Goal: Task Accomplishment & Management: Manage account settings

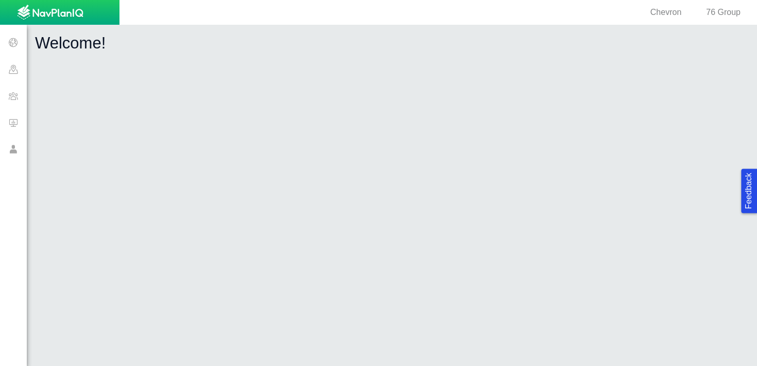
click at [7, 70] on span at bounding box center [13, 69] width 27 height 27
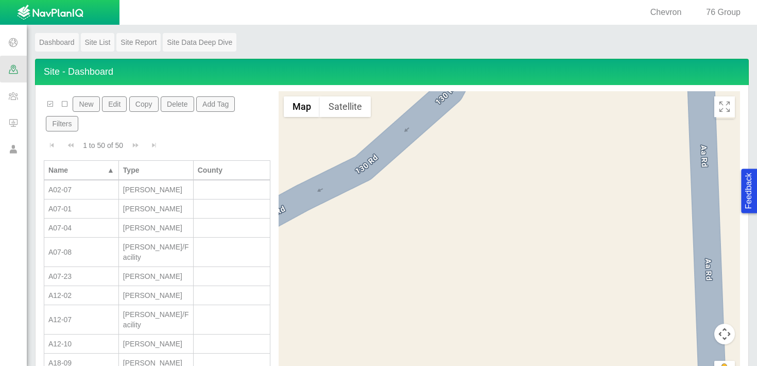
click at [652, 15] on span "Chevron" at bounding box center [666, 12] width 31 height 9
click at [690, 13] on div "76 Group" at bounding box center [719, 13] width 59 height 12
click at [729, 16] on span "76 Group" at bounding box center [723, 12] width 35 height 9
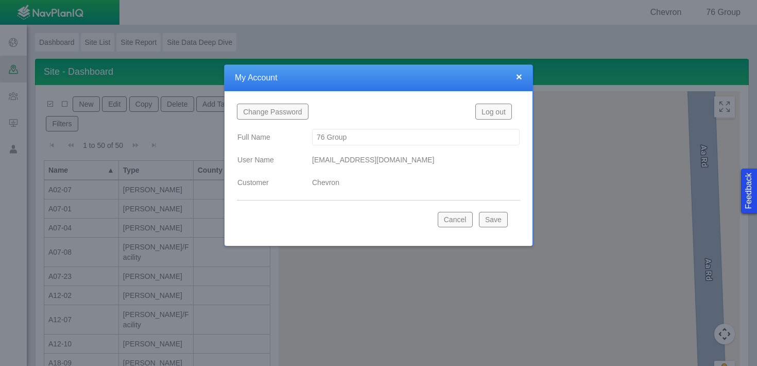
click at [499, 115] on button "Log out" at bounding box center [493, 111] width 37 height 15
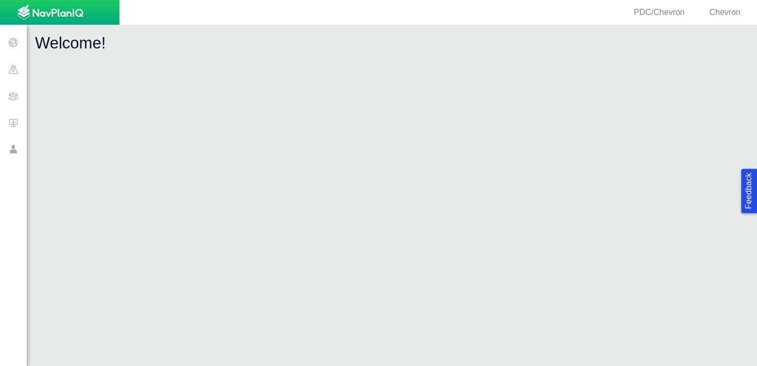
click at [12, 71] on span at bounding box center [13, 69] width 27 height 27
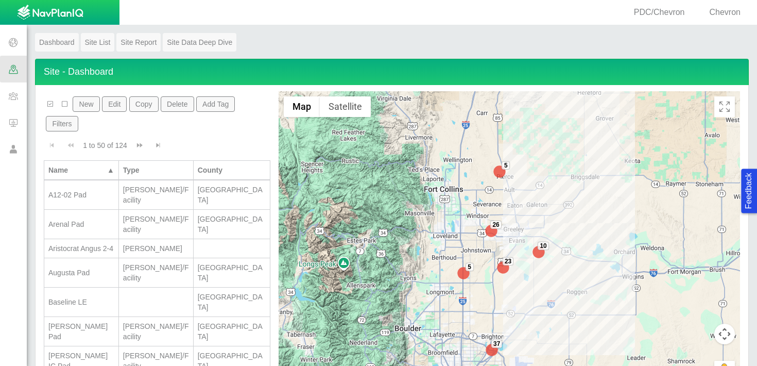
click at [15, 99] on span at bounding box center [13, 95] width 27 height 27
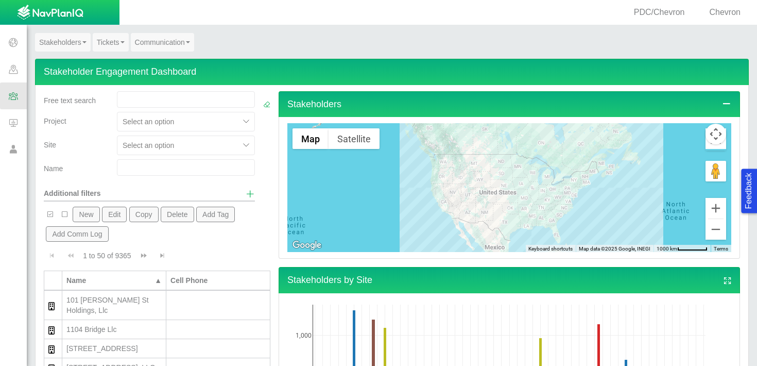
click at [188, 166] on input "text" at bounding box center [186, 167] width 138 height 16
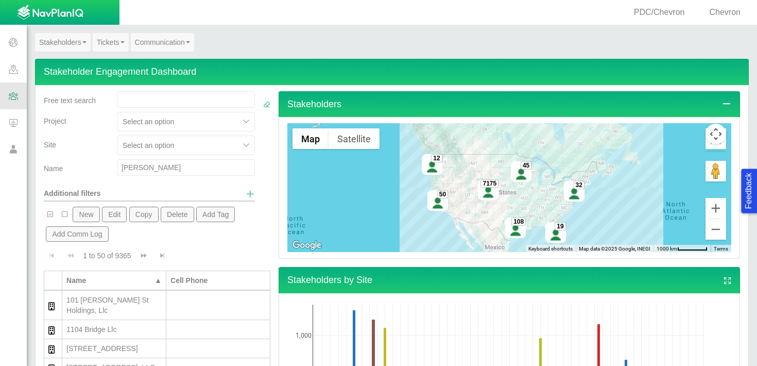
type input "kester"
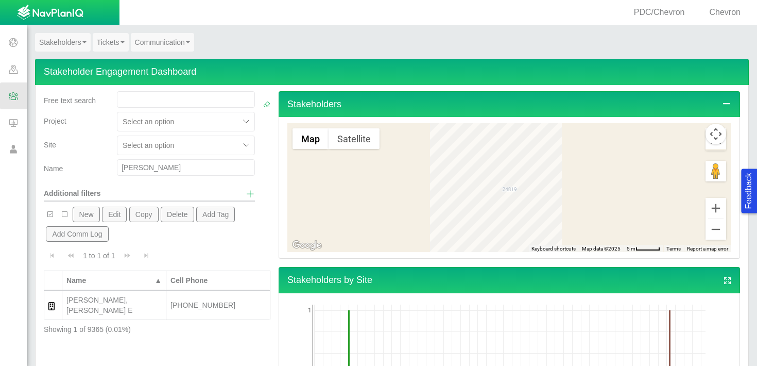
click at [125, 296] on div "KESTER MICHAEL E, KESTER LAURETTE E" at bounding box center [113, 305] width 95 height 21
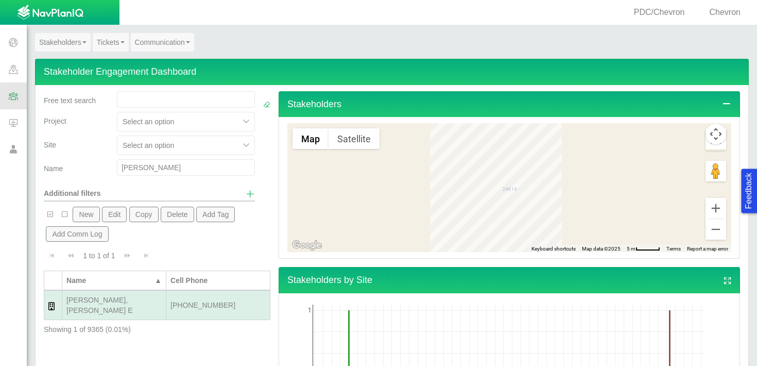
click at [124, 301] on div "KESTER MICHAEL E, KESTER LAURETTE E" at bounding box center [113, 305] width 95 height 21
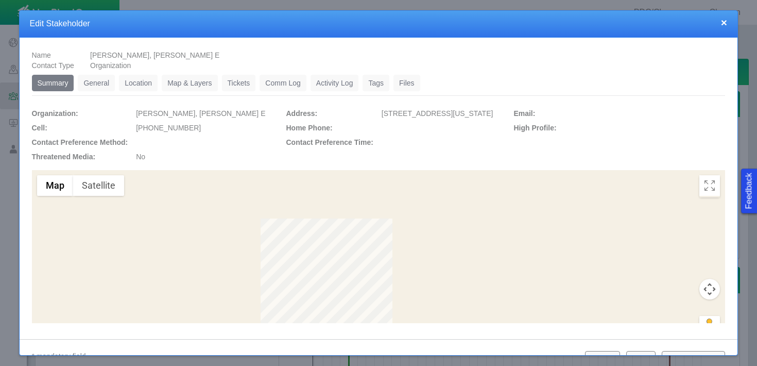
click at [245, 84] on link "Tickets" at bounding box center [239, 83] width 34 height 16
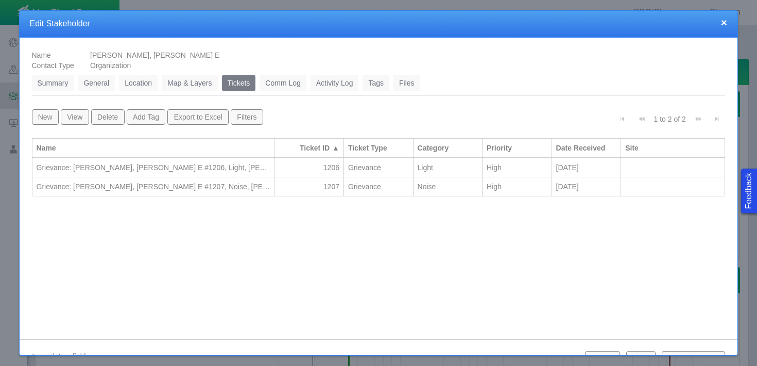
click at [201, 184] on div "Grievance: KESTER MICHAEL E, KESTER LAURETTE E #1207, Noise, Torrey's Federal" at bounding box center [154, 186] width 234 height 10
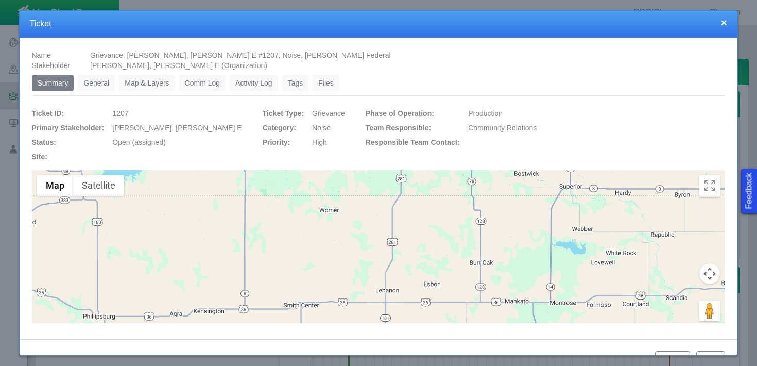
click at [97, 84] on link "General" at bounding box center [96, 83] width 37 height 16
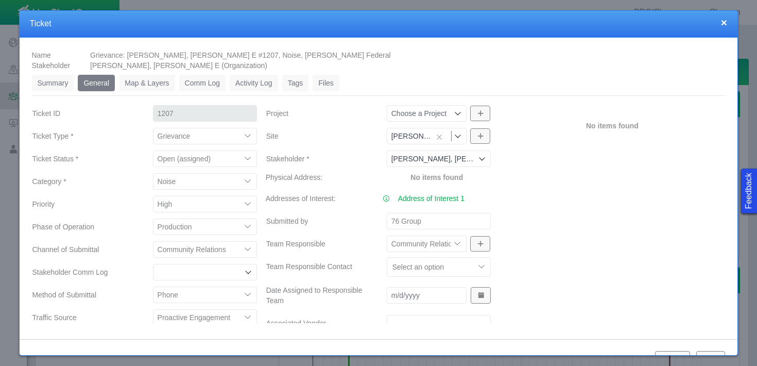
click at [587, 244] on div "No items found" at bounding box center [613, 261] width 234 height 315
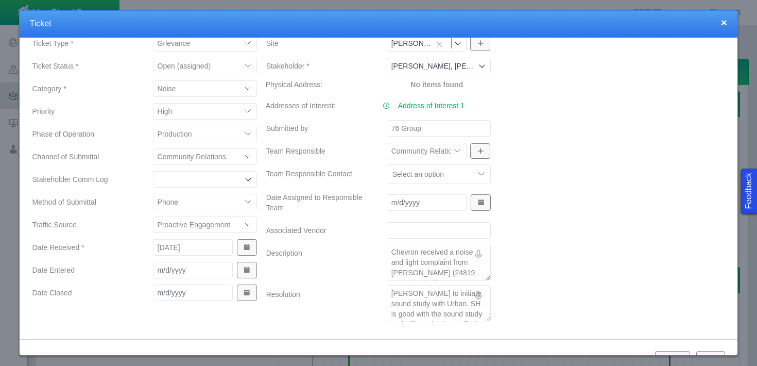
scroll to position [108, 0]
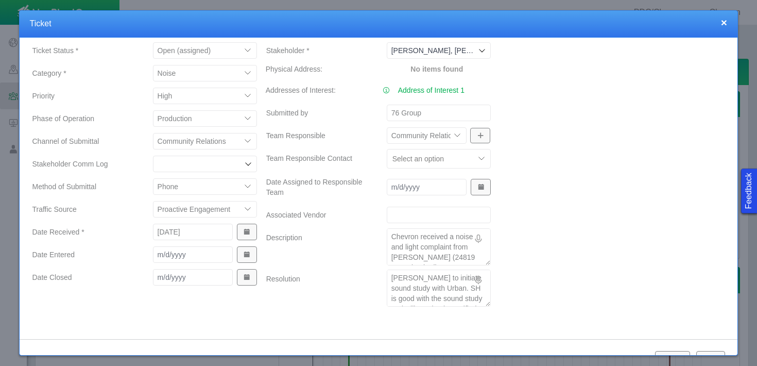
click at [483, 298] on textarea "Paul Montville to initiate sound study with Urban. SH is good with the sound st…" at bounding box center [439, 287] width 104 height 37
click at [453, 293] on textarea "Paul Montville to initiate sound study with Urban. SH is good with the sound st…" at bounding box center [439, 287] width 104 height 37
click at [483, 299] on textarea "Paul Montville to initiate sound study with Urban. SH is good with the sound st…" at bounding box center [439, 287] width 104 height 37
type textarea "x"
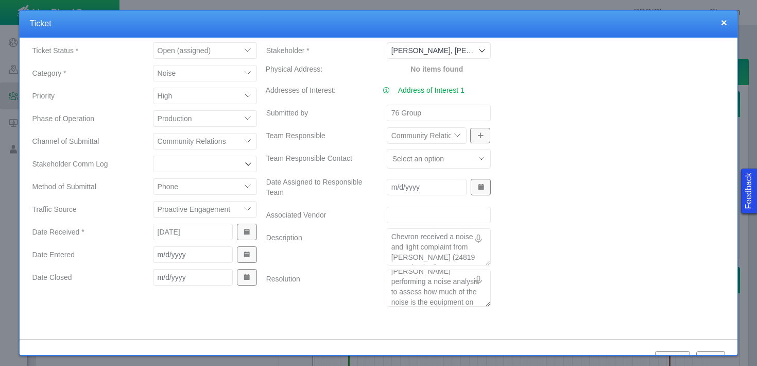
type textarea "Paul Montville to initiate sound study with Urban. SH is good with the sound st…"
type textarea "x"
type textarea "Paul Montville to initiate sound study with Urban. SH is good with the sound st…"
type textarea "x"
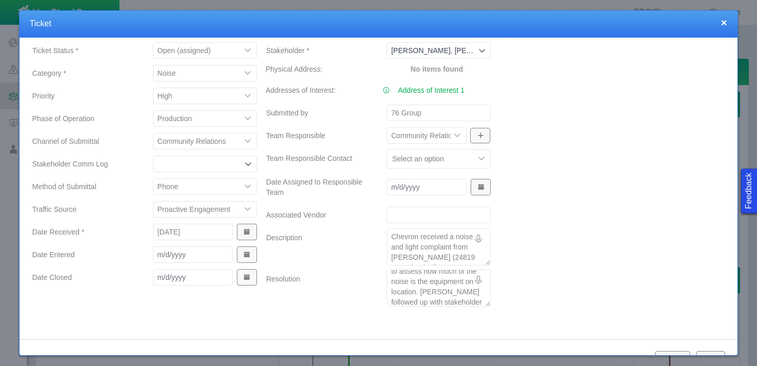
type textarea "Paul Montville to initiate sound study with Urban. SH is good with the sound st…"
type textarea "x"
type textarea "Paul Montville to initiate sound study with Urban. SH is good with the sound st…"
type textarea "x"
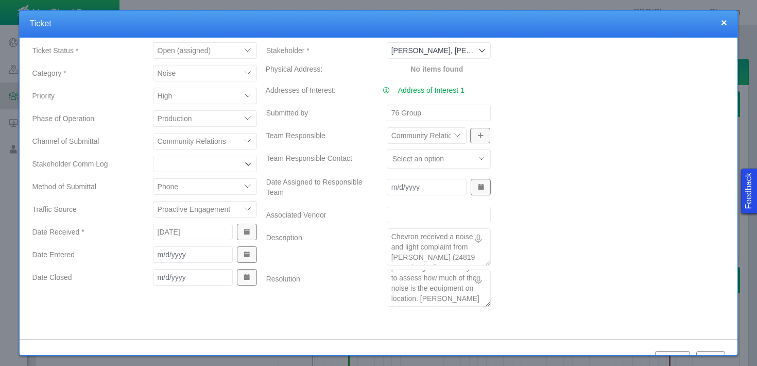
type textarea "Paul Montville to initiate sound study with Urban. SH is good with the sound st…"
type textarea "x"
type textarea "Paul Montville to initiate sound study with Urban. SH is good with the sound st…"
type textarea "x"
type textarea "Paul Montville to initiate sound study with Urban. SH is good with the sound st…"
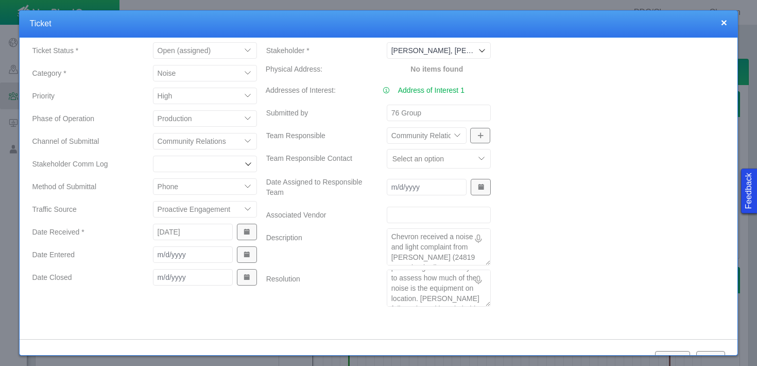
type textarea "x"
type textarea "Paul Montville to initiate sound study with Urban. SH is good with the sound st…"
type textarea "x"
type textarea "Paul Montville to initiate sound study with Urban. SH is good with the sound st…"
type textarea "x"
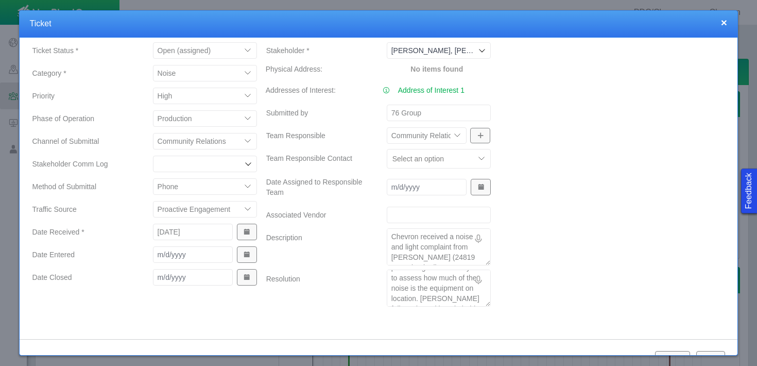
type textarea "Paul Montville to initiate sound study with Urban. SH is good with the sound st…"
type textarea "x"
type textarea "Paul Montville to initiate sound study with Urban. SH is good with the sound st…"
type textarea "x"
type textarea "Paul Montville to initiate sound study with Urban. SH is good with the sound st…"
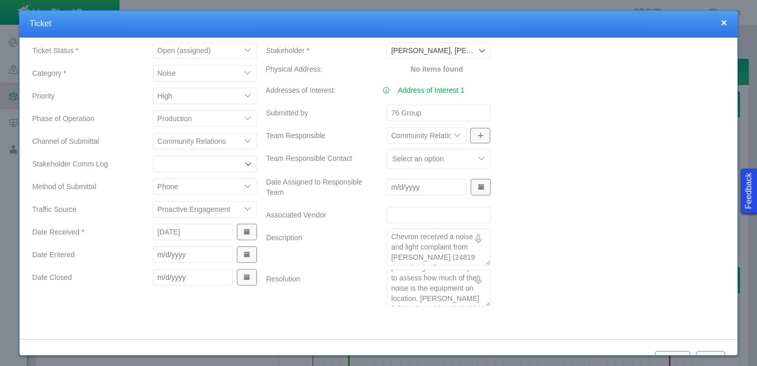
type textarea "x"
type textarea "Paul Montville to initiate sound study with Urban. SH is good with the sound st…"
type textarea "x"
type textarea "Paul Montville to initiate sound study with Urban. SH is good with the sound st…"
type textarea "x"
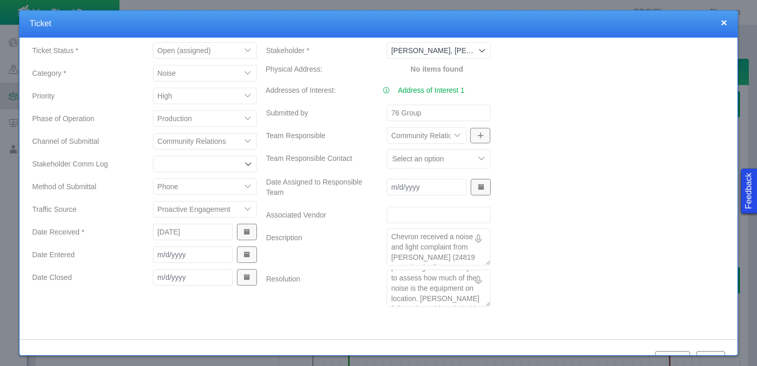
type textarea "Paul Montville to initiate sound study with Urban. SH is good with the sound st…"
click at [390, 298] on textarea "Paul Montville to initiate sound study with Urban. SH is good with the sound st…" at bounding box center [439, 287] width 104 height 37
type textarea "x"
type textarea "Paul Montville to initiate sound study with Urban. SH is good with the sound st…"
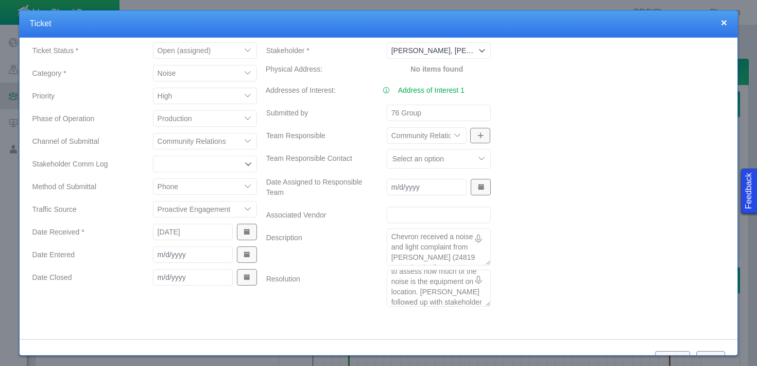
click at [436, 300] on textarea "Paul Montville to initiate sound study with Urban. SH is good with the sound st…" at bounding box center [439, 287] width 104 height 37
type textarea "x"
type textarea "Paul Montville to initiate sound study with Urban. SH is good with the sound st…"
type textarea "x"
type textarea "Paul Montville to initiate sound study with Urban. SH is good with the sound st…"
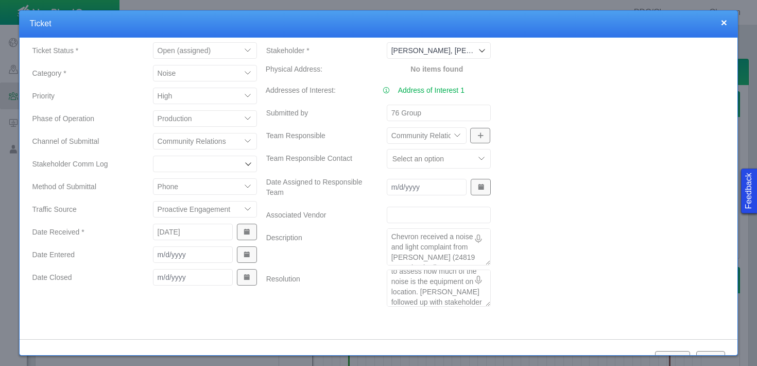
type textarea "x"
type textarea "Paul Montville to initiate sound study with Urban. SH is good with the sound st…"
type textarea "x"
type textarea "Paul Montville to initiate sound study with Urban. SH is good with the sound st…"
type textarea "x"
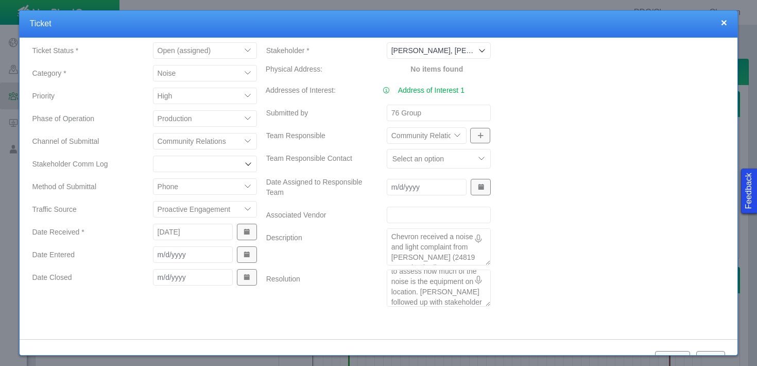
type textarea "Paul Montville to initiate sound study with Urban. SH is good with the sound st…"
type textarea "x"
type textarea "Paul Montville to initiate sound study with Urban. SH is good with the sound st…"
type textarea "x"
type textarea "Paul Montville to initiate sound study with Urban. SH is good with the sound st…"
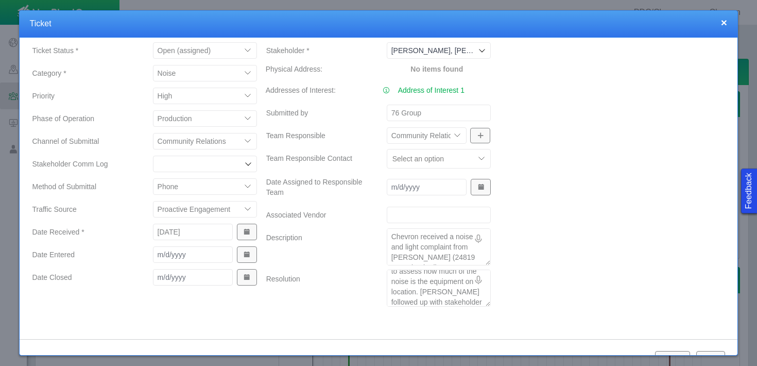
type textarea "x"
type textarea "Paul Montville to initiate sound study with Urban. SH is good with the sound st…"
type textarea "x"
type textarea "Paul Montville to initiate sound study with Urban. SH is good with the sound st…"
type textarea "x"
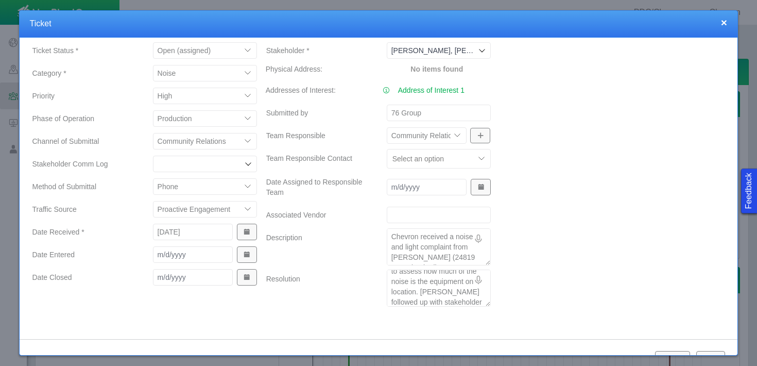
type textarea "Paul Montville to initiate sound study with Urban. SH is good with the sound st…"
type textarea "x"
type textarea "Paul Montville to initiate sound study with Urban. SH is good with the sound st…"
type textarea "x"
type textarea "Paul Montville to initiate sound study with Urban. SH is good with the sound st…"
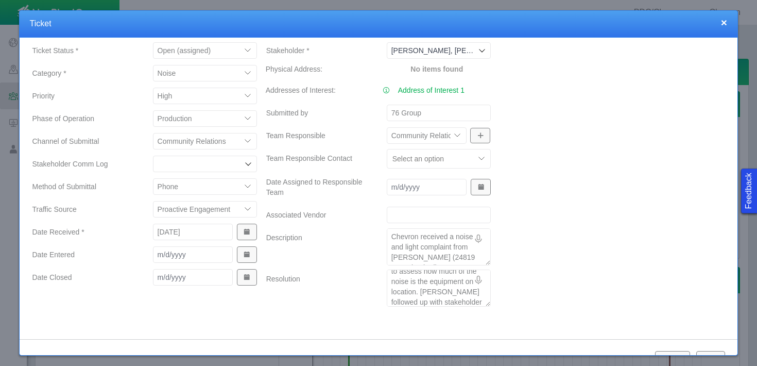
type textarea "x"
type textarea "Paul Montville to initiate sound study with Urban. SH is good with the sound st…"
type textarea "x"
type textarea "Paul Montville to initiate sound study with Urban. SH is good with the sound st…"
type textarea "x"
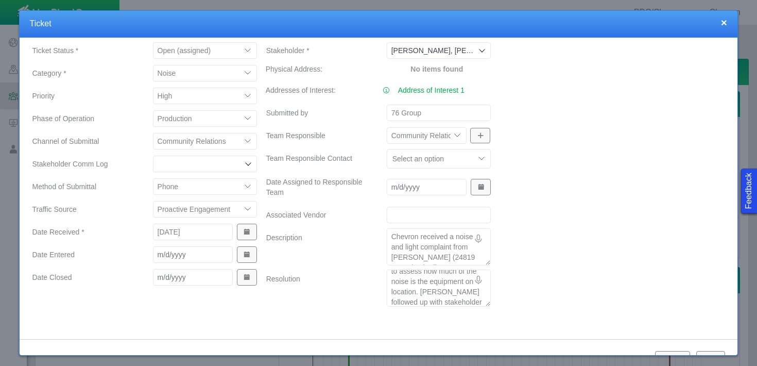
type textarea "Paul Montville to initiate sound study with Urban. SH is good with the sound st…"
type textarea "x"
type textarea "Paul Montville to initiate sound study with Urban. SH is good with the sound st…"
type textarea "x"
type textarea "Paul Montville to initiate sound study with Urban. SH is good with the sound st…"
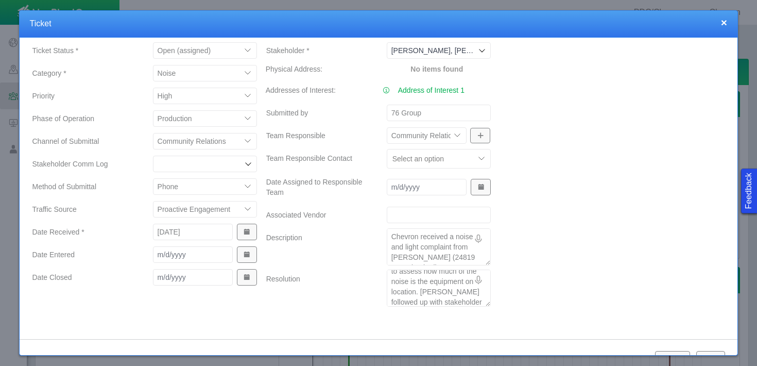
type textarea "x"
type textarea "Paul Montville to initiate sound study with Urban. SH is good with the sound st…"
type textarea "x"
type textarea "Paul Montville to initiate sound study with Urban. SH is good with the sound st…"
type textarea "x"
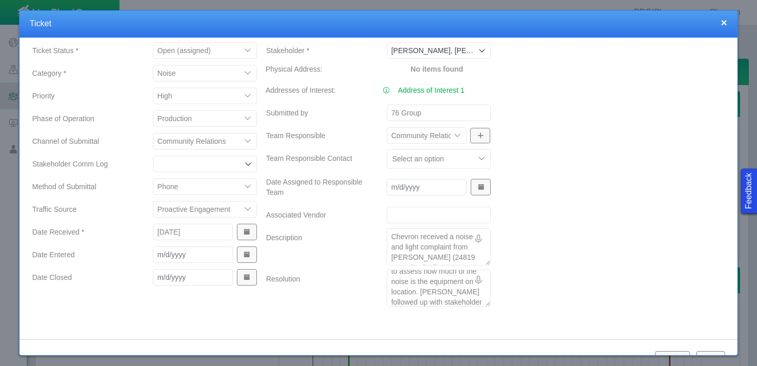
type textarea "Paul Montville to initiate sound study with Urban. SH is good with the sound st…"
type textarea "x"
type textarea "Paul Montville to initiate sound study with Urban. SH is good with the sound st…"
type textarea "x"
type textarea "Paul Montville to initiate sound study with Urban. SH is good with the sound st…"
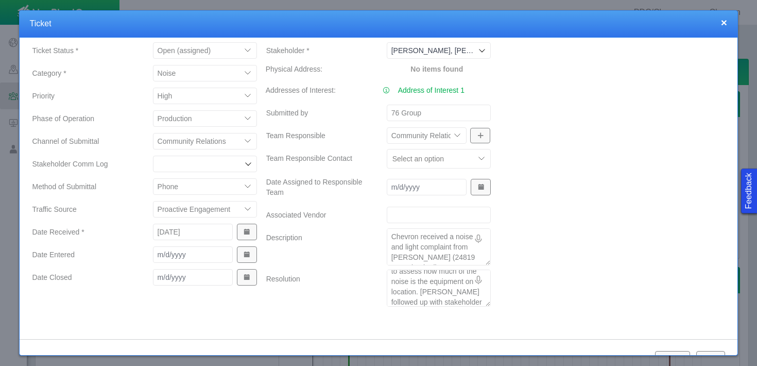
type textarea "x"
type textarea "Paul Montville to initiate sound study with Urban. SH is good with the sound st…"
type textarea "x"
type textarea "Paul Montville to initiate sound study with Urban. SH is good with the sound st…"
type textarea "x"
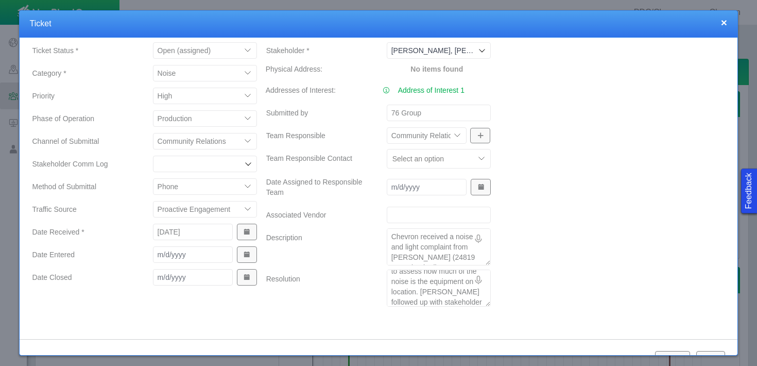
type textarea "Paul Montville to initiate sound study with Urban. SH is good with the sound st…"
type textarea "x"
type textarea "Paul Montville to initiate sound study with Urban. SH is good with the sound st…"
type textarea "x"
type textarea "Paul Montville to initiate sound study with Urban. SH is good with the sound st…"
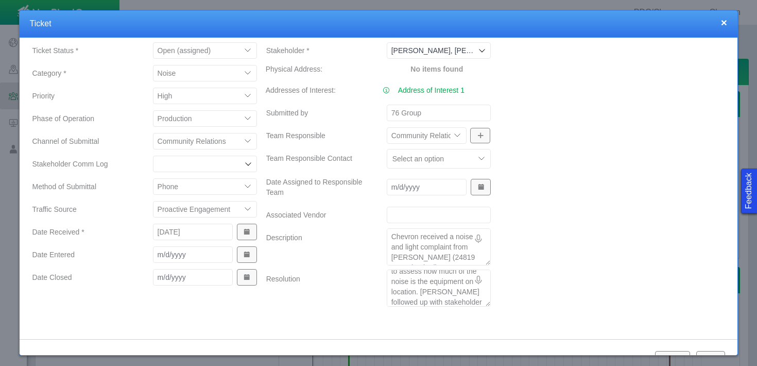
type textarea "x"
type textarea "Paul Montville to initiate sound study with Urban. SH is good with the sound st…"
type textarea "x"
type textarea "Paul Montville to initiate sound study with Urban. SH is good with the sound st…"
type textarea "x"
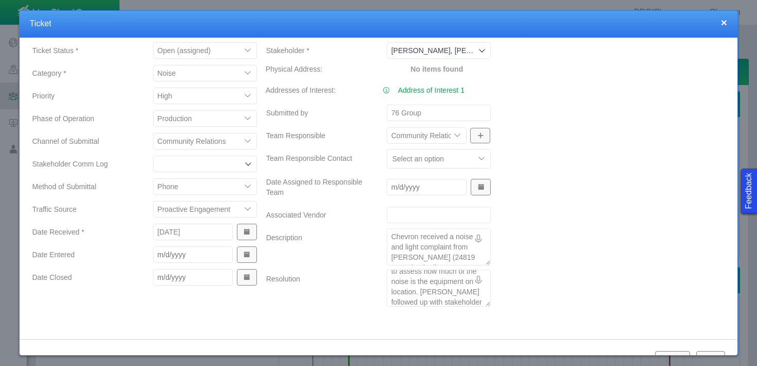
type textarea "Paul Montville to initiate sound study with Urban. SH is good with the sound st…"
type textarea "x"
type textarea "Paul Montville to initiate sound study with Urban. SH is good with the sound st…"
type textarea "x"
type textarea "Paul Montville to initiate sound study with Urban. SH is good with the sound st…"
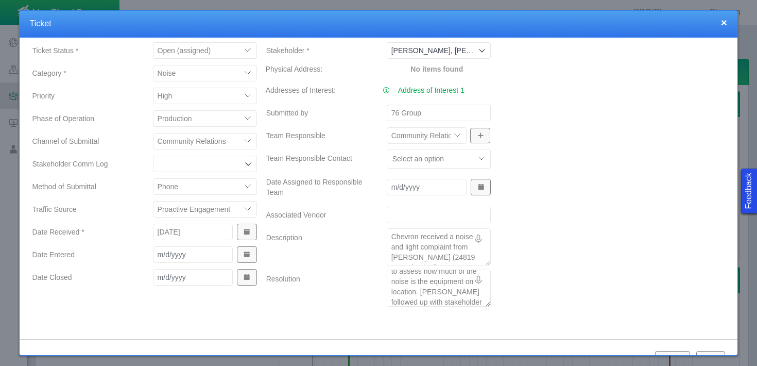
type textarea "x"
type textarea "Paul Montville to initiate sound study with Urban. SH is good with the sound st…"
type textarea "x"
type textarea "Paul Montville to initiate sound study with Urban. SH is good with the sound st…"
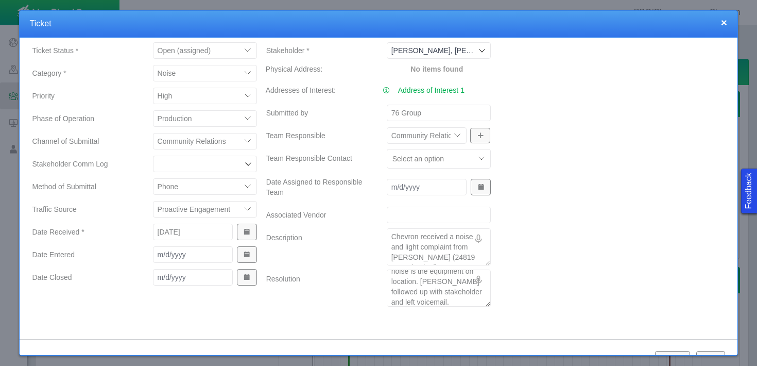
type textarea "x"
type textarea "Paul Montville to initiate sound study with Urban. SH is good with the sound st…"
type textarea "x"
type textarea "Paul Montville to initiate sound study with Urban. SH is good with the sound st…"
type textarea "x"
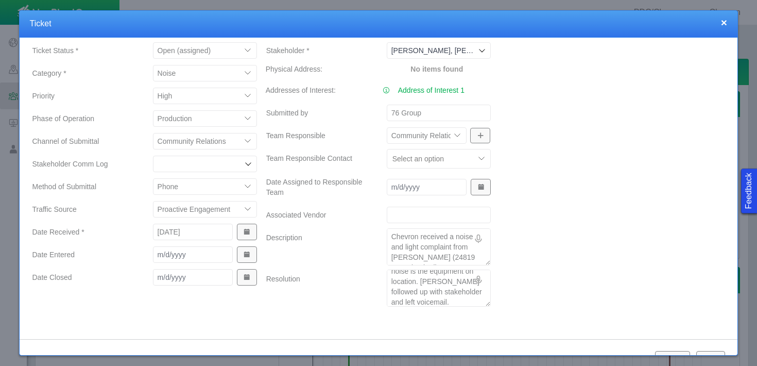
type textarea "Paul Montville to initiate sound study with Urban. SH is good with the sound st…"
type textarea "x"
type textarea "Paul Montville to initiate sound study with Urban. SH is good with the sound st…"
type textarea "x"
type textarea "Paul Montville to initiate sound study with Urban. SH is good with the sound st…"
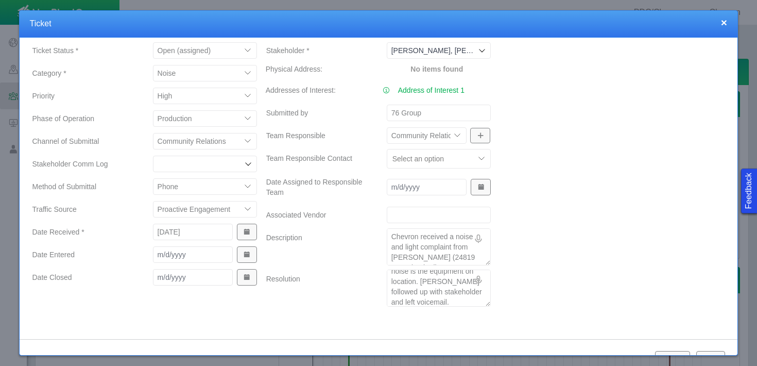
type textarea "x"
type textarea "Paul Montville to initiate sound study with Urban. SH is good with the sound st…"
type textarea "x"
type textarea "Paul Montville to initiate sound study with Urban. SH is good with the sound st…"
type textarea "x"
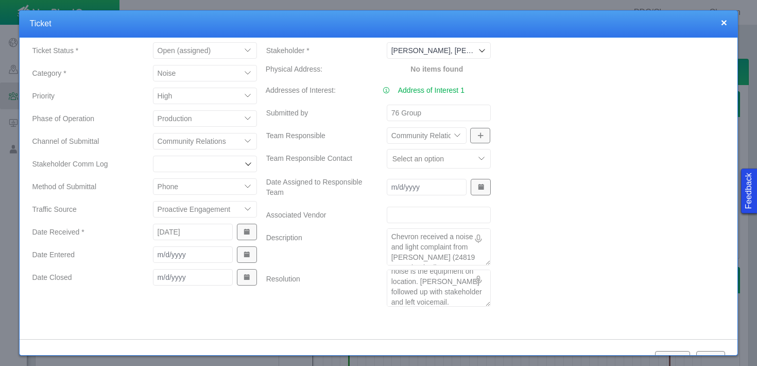
type textarea "Paul Montville to initiate sound study with Urban. SH is good with the sound st…"
type textarea "x"
type textarea "Paul Montville to initiate sound study with Urban. SH is good with the sound st…"
type textarea "x"
type textarea "Paul Montville to initiate sound study with Urban. SH is good with the sound st…"
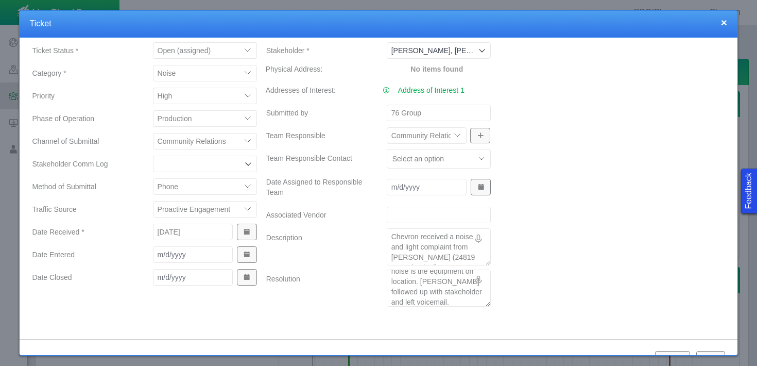
type textarea "x"
type textarea "Paul Montville to initiate sound study with Urban. SH is good with the sound st…"
type textarea "x"
type textarea "Paul Montville to initiate sound study with Urban. SH is good with the sound st…"
type textarea "x"
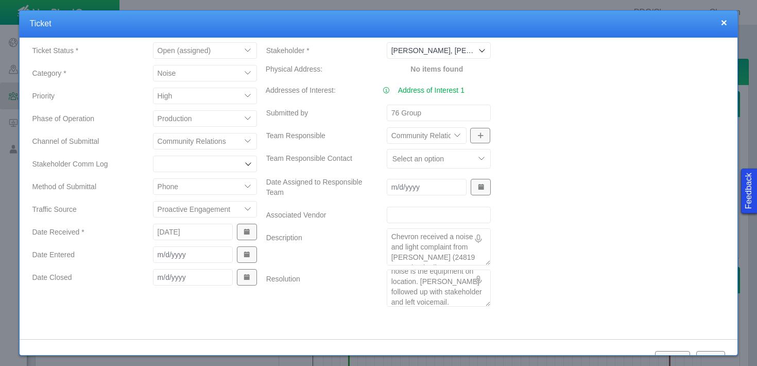
type textarea "Paul Montville to initiate sound study with Urban. SH is good with the sound st…"
type textarea "x"
type textarea "Paul Montville to initiate sound study with Urban. SH is good with the sound st…"
type textarea "x"
type textarea "Paul Montville to initiate sound study with Urban. SH is good with the sound st…"
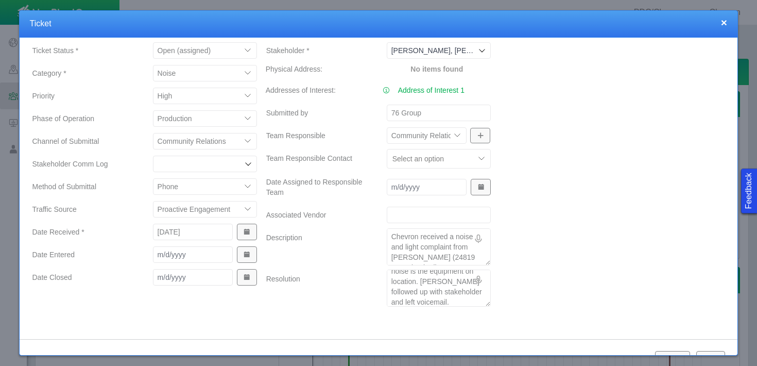
type textarea "x"
type textarea "Paul Montville to initiate sound study with Urban. SH is good with the sound st…"
type textarea "x"
type textarea "Paul Montville to initiate sound study with Urban. SH is good with the sound st…"
type textarea "x"
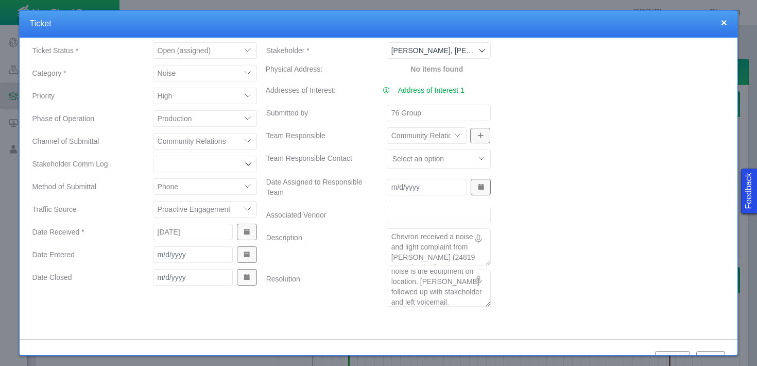
type textarea "Paul Montville to initiate sound study with Urban. SH is good with the sound st…"
type textarea "x"
type textarea "Paul Montville to initiate sound study with Urban. SH is good with the sound st…"
type textarea "x"
type textarea "Paul Montville to initiate sound study with Urban. SH is good with the sound st…"
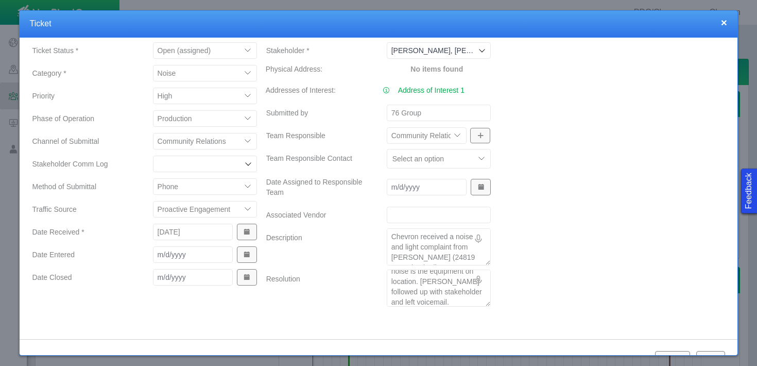
type textarea "x"
type textarea "Paul Montville to initiate sound study with Urban. SH is good with the sound st…"
type textarea "x"
type textarea "Paul Montville to initiate sound study with Urban. SH is good with the sound st…"
type textarea "x"
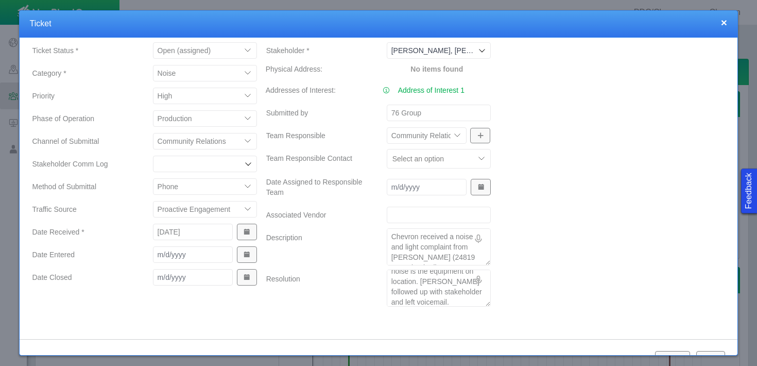
type textarea "Paul Montville to initiate sound study with Urban. SH is good with the sound st…"
type textarea "x"
type textarea "Paul Montville to initiate sound study with Urban. SH is good with the sound st…"
type textarea "x"
type textarea "Paul Montville to initiate sound study with Urban. SH is good with the sound st…"
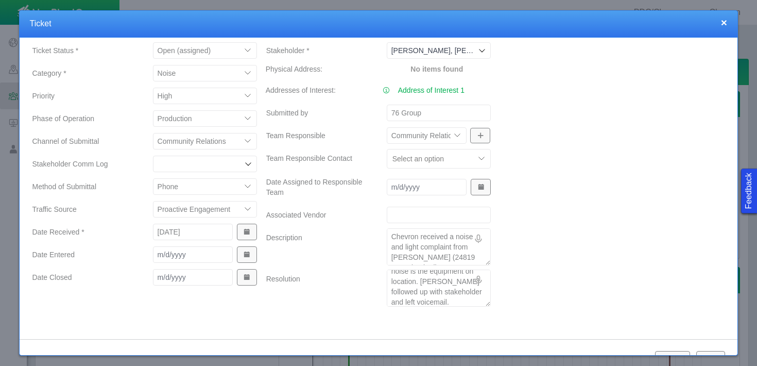
type textarea "x"
type textarea "Paul Montville to initiate sound study with Urban. SH is good with the sound st…"
type textarea "x"
type textarea "Paul Montville to initiate sound study with Urban. SH is good with the sound st…"
type textarea "x"
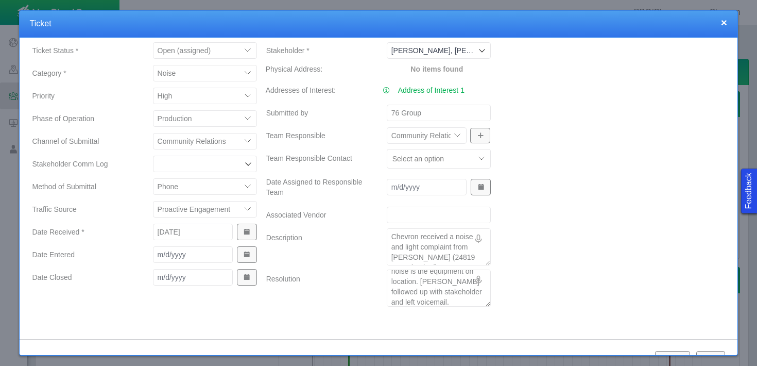
type textarea "Paul Montville to initiate sound study with Urban. SH is good with the sound st…"
type textarea "x"
type textarea "Paul Montville to initiate sound study with Urban. SH is good with the sound st…"
type textarea "x"
type textarea "Paul Montville to initiate sound study with Urban. SH is good with the sound st…"
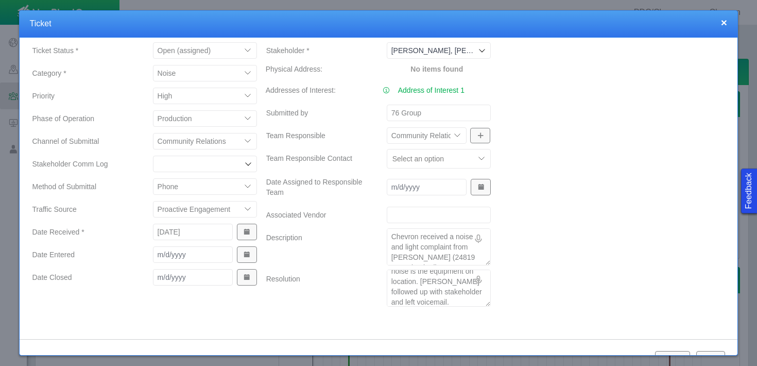
type textarea "x"
type textarea "Paul Montville to initiate sound study with Urban. SH is good with the sound st…"
type textarea "x"
type textarea "Paul Montville to initiate sound study with Urban. SH is good with the sound st…"
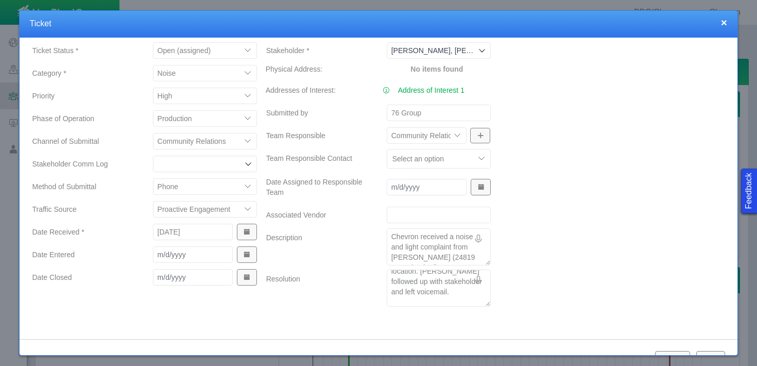
type textarea "x"
type textarea "Paul Montville to initiate sound study with Urban. SH is good with the sound st…"
type textarea "x"
type textarea "Paul Montville to initiate sound study with Urban. SH is good with the sound st…"
type textarea "x"
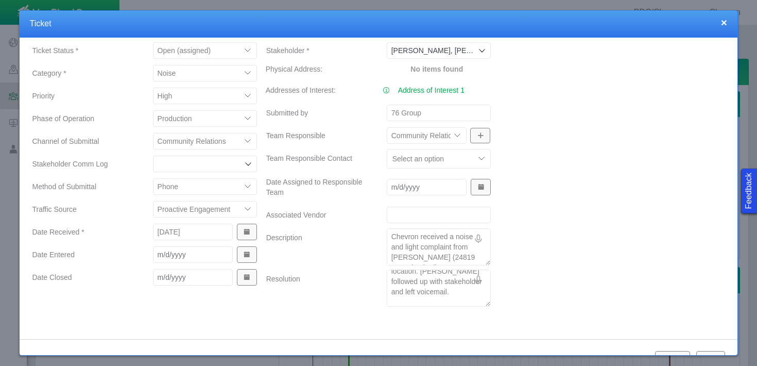
type textarea "Paul Montville to initiate sound study with Urban. SH is good with the sound st…"
type textarea "x"
type textarea "Paul Montville to initiate sound study with Urban. SH is good with the sound st…"
type textarea "x"
type textarea "Paul Montville to initiate sound study with Urban. SH is good with the sound st…"
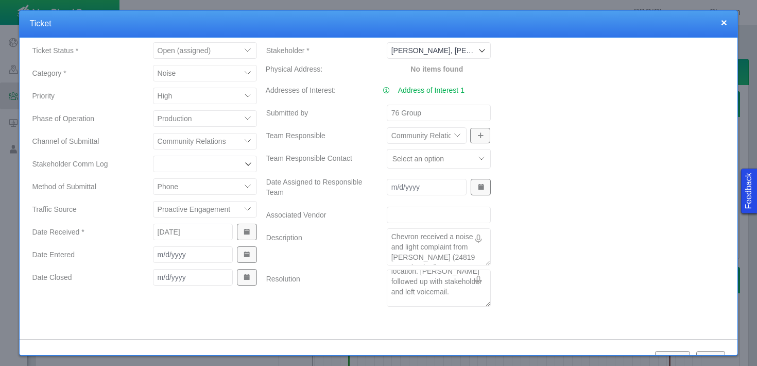
type textarea "x"
type textarea "Paul Montville to initiate sound study with Urban. SH is good with the sound st…"
type textarea "x"
type textarea "Paul Montville to initiate sound study with Urban. SH is good with the sound st…"
type textarea "x"
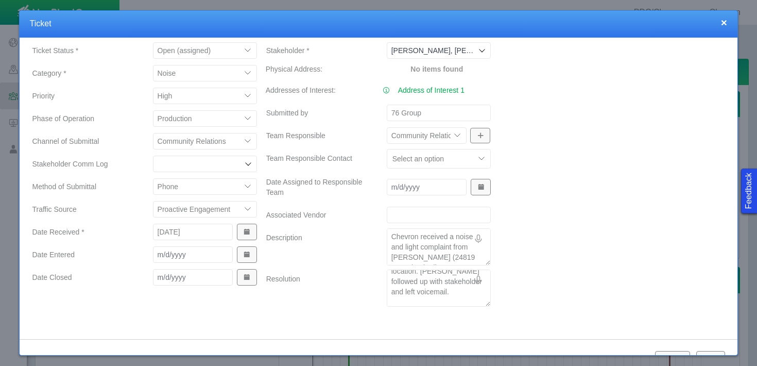
type textarea "Paul Montville to initiate sound study with Urban. SH is good with the sound st…"
type textarea "x"
type textarea "Paul Montville to initiate sound study with Urban. SH is good with the sound st…"
type textarea "x"
type textarea "Paul Montville to initiate sound study with Urban. SH is good with the sound st…"
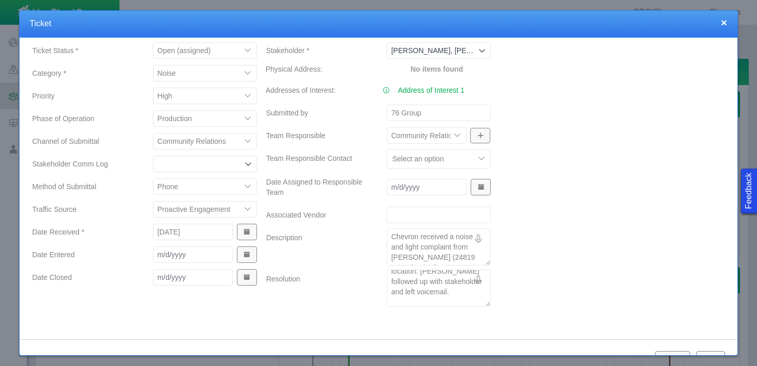
type textarea "x"
type textarea "Paul Montville to initiate sound study with Urban. SH is good with the sound st…"
type textarea "x"
type textarea "Paul Montville to initiate sound study with Urban. SH is good with the sound st…"
type textarea "x"
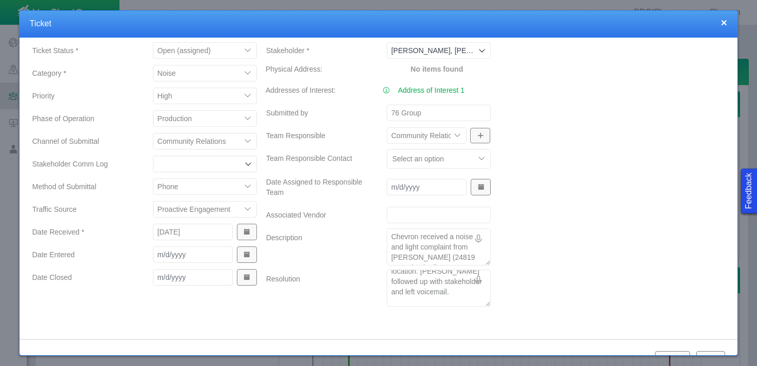
type textarea "Paul Montville to initiate sound study with Urban. SH is good with the sound st…"
type textarea "x"
type textarea "Paul Montville to initiate sound study with Urban. SH is good with the sound st…"
type textarea "x"
type textarea "Paul Montville to initiate sound study with Urban. SH is good with the sound st…"
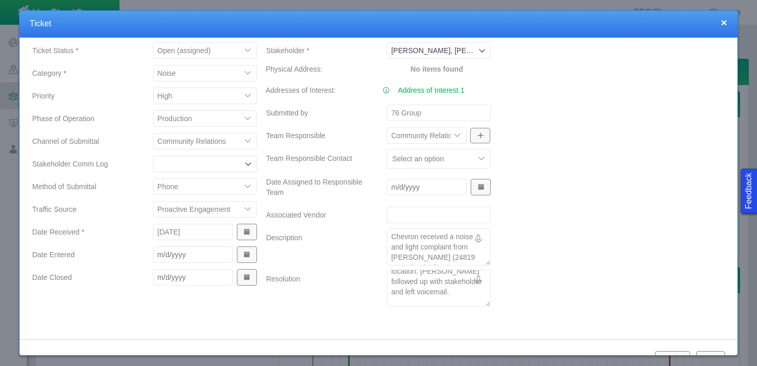
type textarea "x"
type textarea "Paul Montville to initiate sound study with Urban. SH is good with the sound st…"
type textarea "x"
type textarea "Paul Montville to initiate sound study with Urban. SH is good with the sound st…"
type textarea "x"
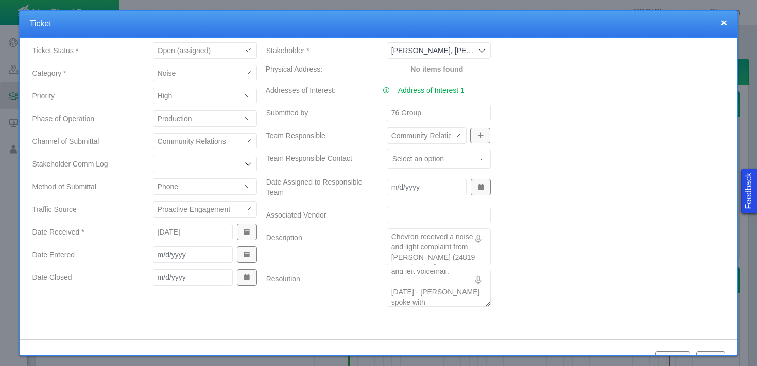
scroll to position [357, 0]
click at [567, 192] on div "No items found" at bounding box center [613, 153] width 234 height 315
click at [630, 225] on div "No items found" at bounding box center [613, 153] width 234 height 315
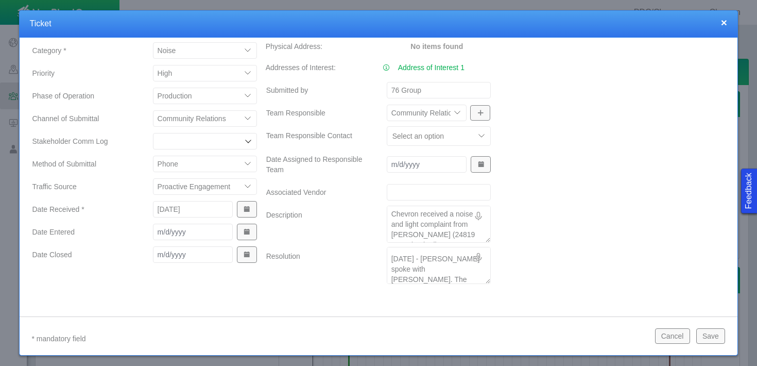
click at [701, 342] on button "Save" at bounding box center [710, 335] width 29 height 15
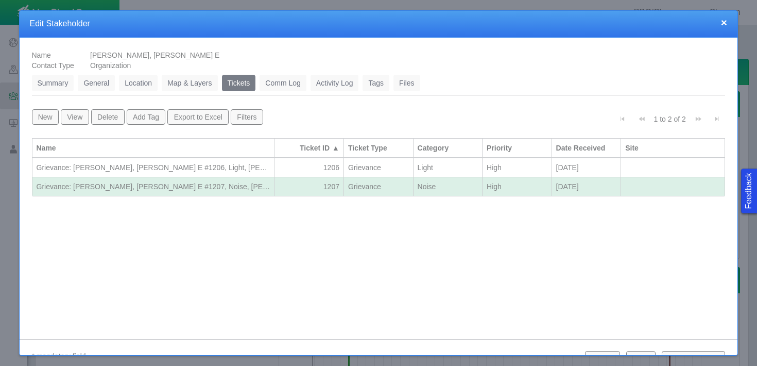
click at [286, 83] on link "Comm Log" at bounding box center [283, 83] width 46 height 16
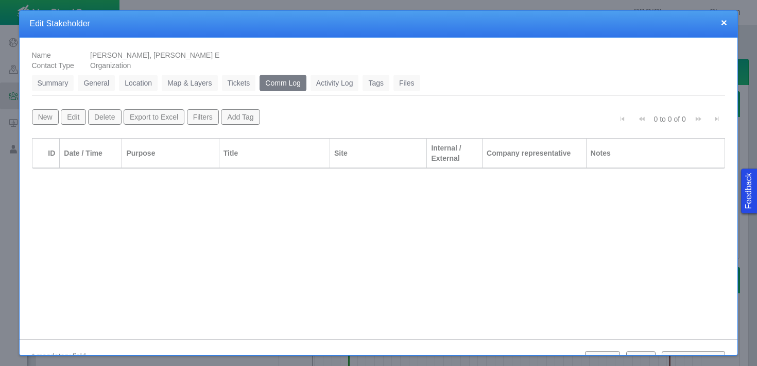
scroll to position [18, 0]
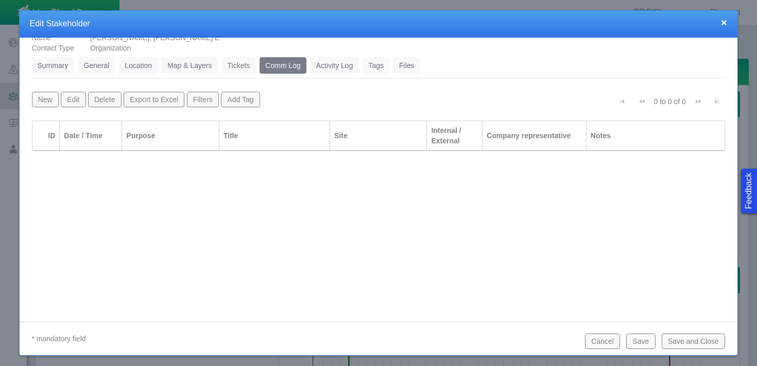
click at [703, 345] on button "Save and Close" at bounding box center [693, 340] width 63 height 15
